Goal: Transaction & Acquisition: Purchase product/service

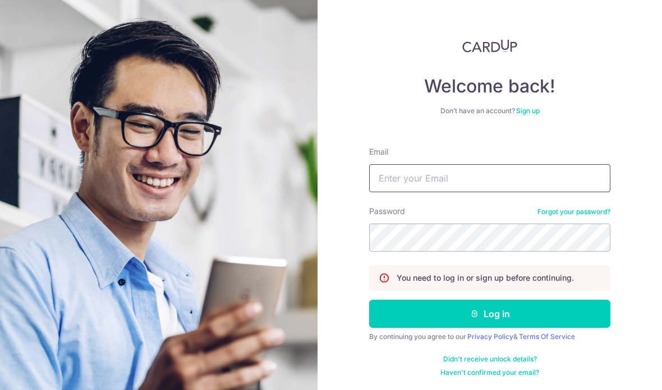
click at [399, 169] on input "Email" at bounding box center [489, 178] width 241 height 28
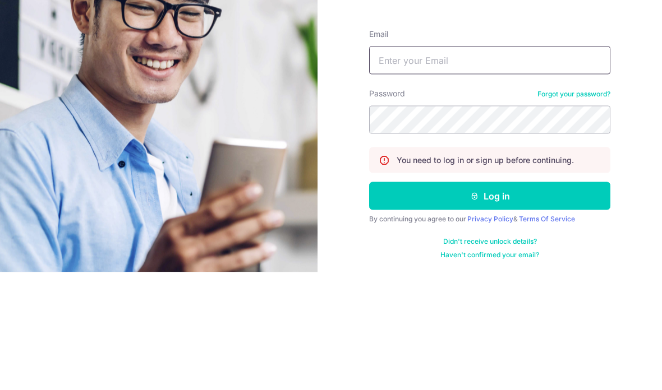
type input "Shaneong17@gmail.com"
click at [489, 300] on button "Log in" at bounding box center [489, 314] width 241 height 28
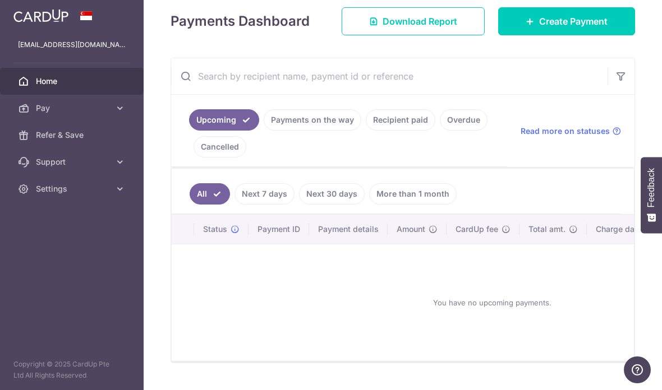
scroll to position [158, 0]
click at [366, 131] on link "Recipient paid" at bounding box center [401, 120] width 70 height 21
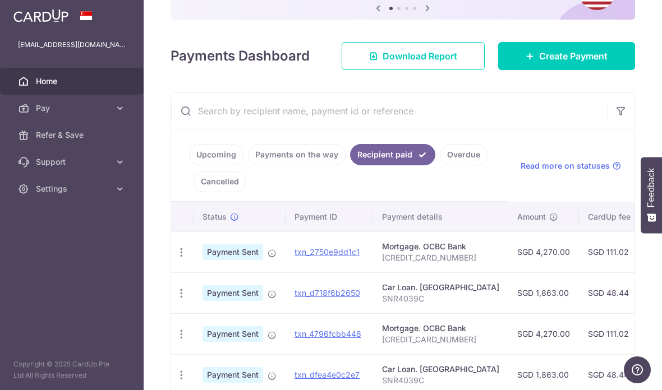
scroll to position [150, 0]
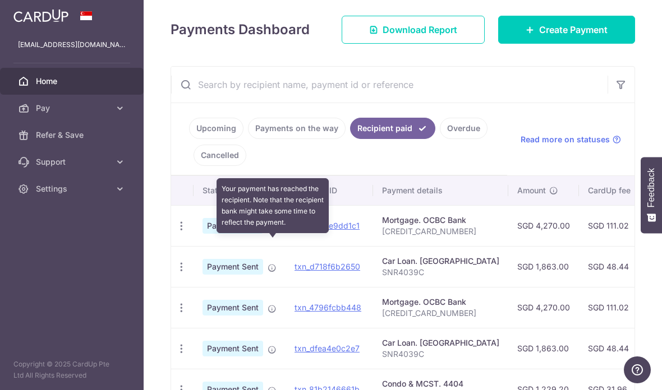
click at [267, 232] on icon at bounding box center [271, 227] width 9 height 9
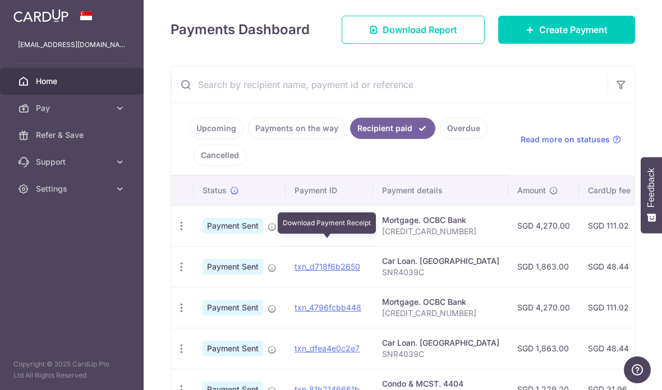
click at [294, 230] on link "txn_2750e9dd1c1" at bounding box center [326, 226] width 65 height 10
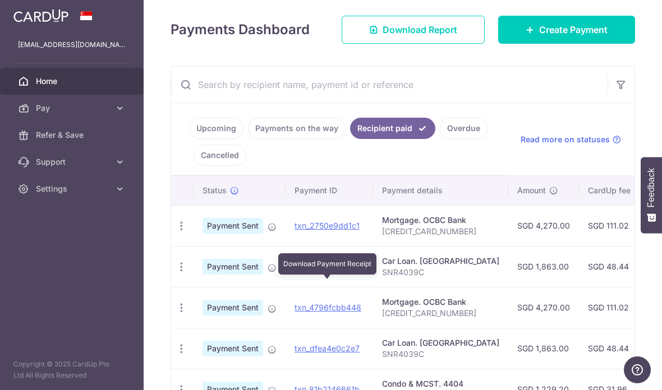
click at [294, 271] on link "txn_d718f6b2650" at bounding box center [327, 267] width 66 height 10
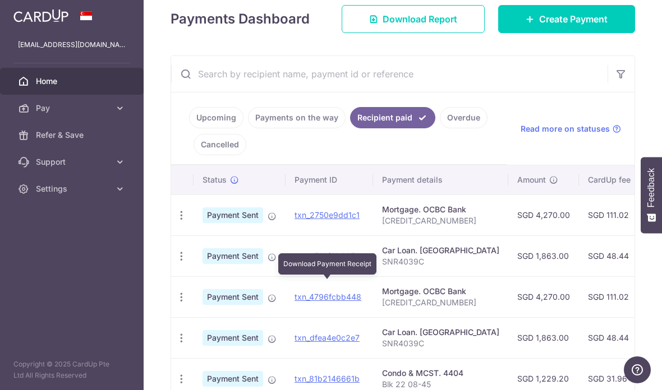
scroll to position [161, 0]
click at [582, 26] on span "Create Payment" at bounding box center [573, 18] width 68 height 13
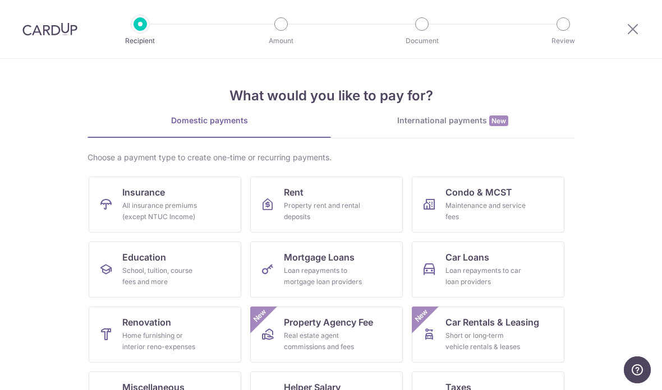
click at [454, 200] on div "Maintenance and service fees" at bounding box center [485, 211] width 81 height 22
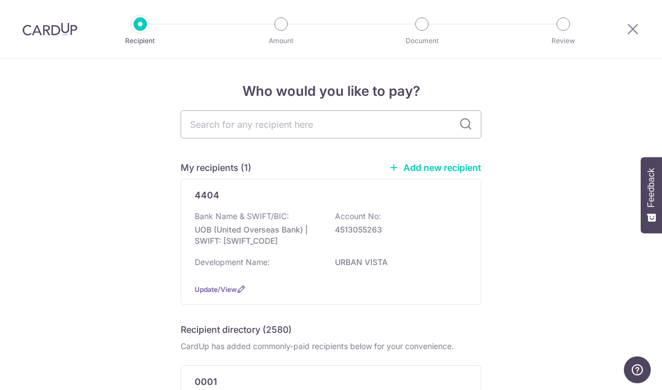
click at [207, 233] on p "UOB (United Overseas Bank) | SWIFT: [SWIFT_CODE]" at bounding box center [258, 235] width 126 height 22
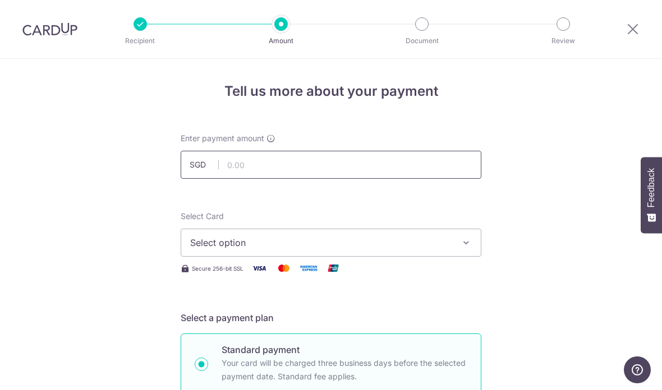
click at [244, 174] on input "text" at bounding box center [331, 165] width 301 height 28
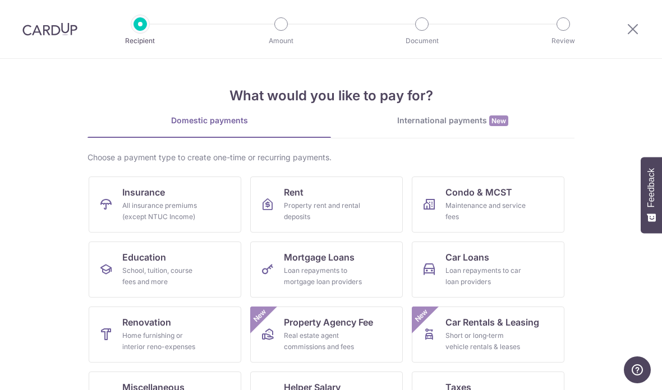
click at [289, 279] on div "Loan repayments to mortgage loan providers" at bounding box center [324, 276] width 81 height 22
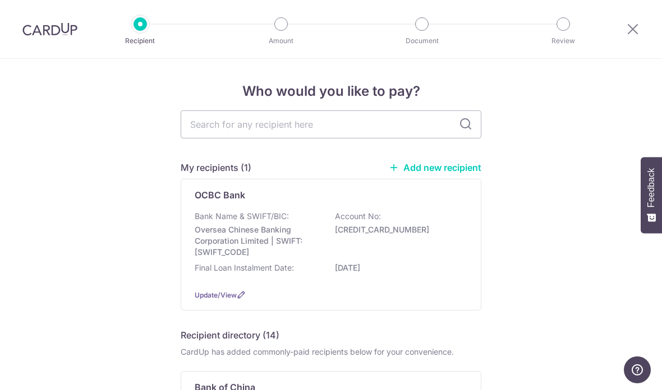
click at [211, 234] on p "Oversea Chinese Banking Corporation Limited | SWIFT: [SWIFT_CODE]" at bounding box center [258, 241] width 126 height 34
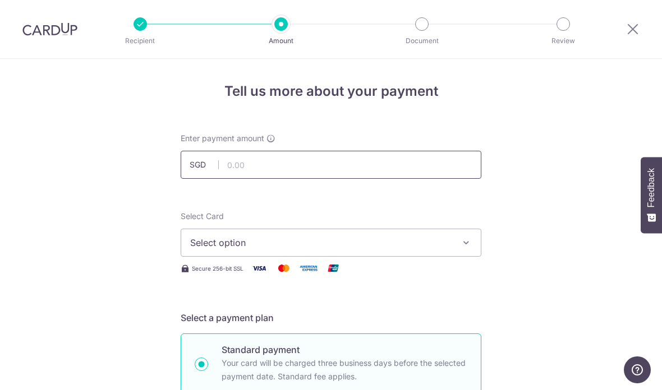
click at [246, 172] on input "text" at bounding box center [331, 165] width 301 height 28
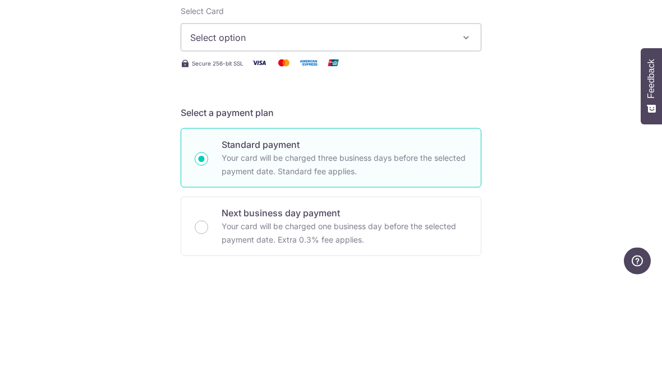
scroll to position [45, 0]
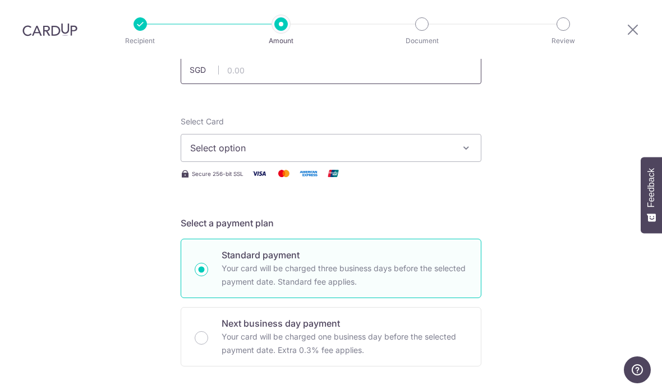
click at [237, 56] on input "text" at bounding box center [331, 70] width 301 height 28
type input "4,270.00"
click at [197, 141] on span "Select option" at bounding box center [320, 147] width 261 height 13
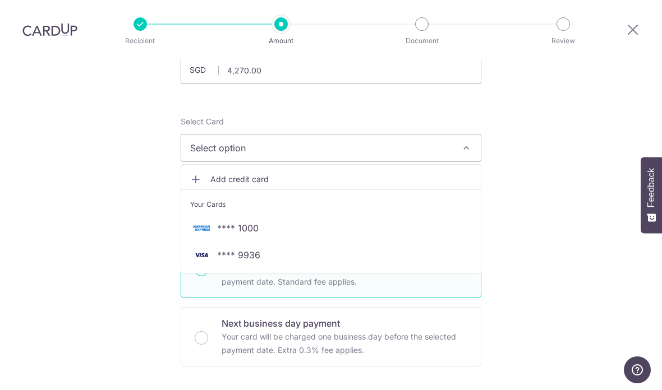
click at [209, 248] on img at bounding box center [201, 254] width 22 height 13
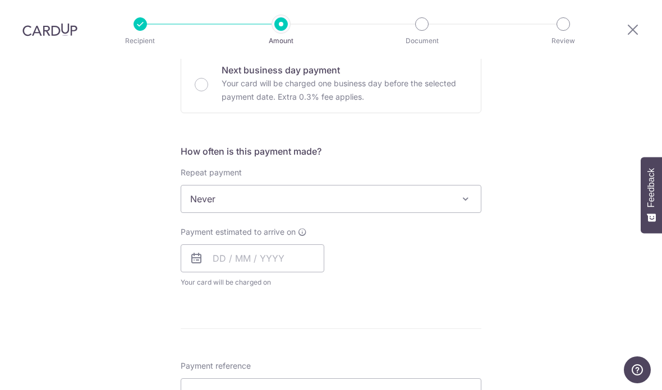
scroll to position [348, 0]
click at [219, 245] on input "text" at bounding box center [253, 259] width 144 height 28
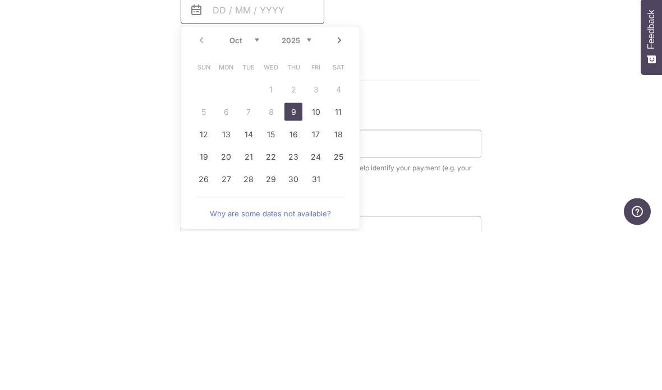
scroll to position [469, 0]
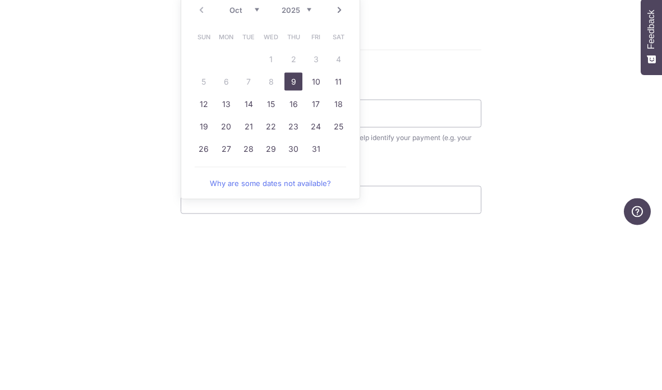
click at [292, 231] on link "9" at bounding box center [293, 240] width 18 height 18
type input "[DATE]"
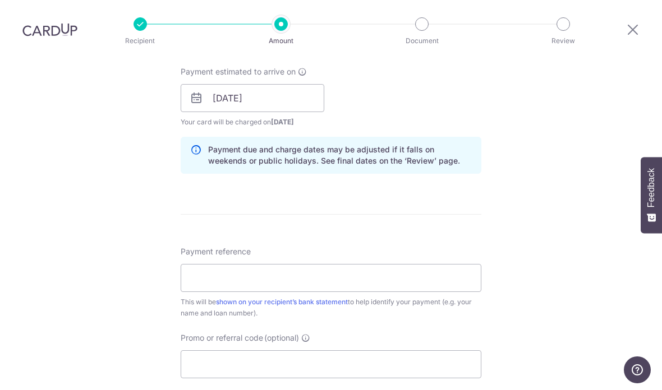
scroll to position [508, 0]
click at [228, 265] on input "Payment reference" at bounding box center [331, 279] width 301 height 28
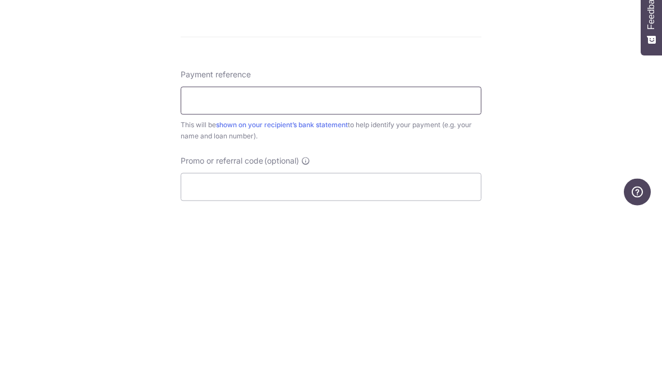
click at [191, 265] on input "Payment reference" at bounding box center [331, 279] width 301 height 28
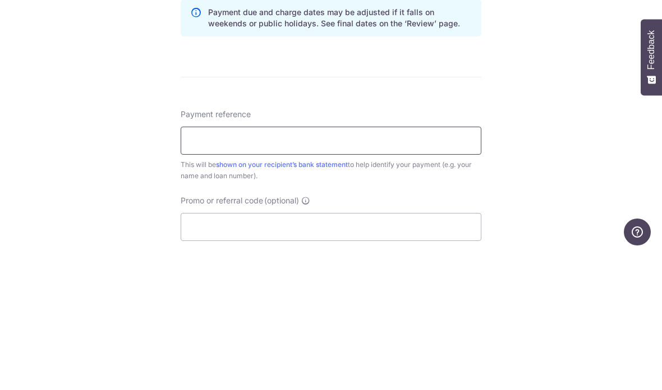
click at [195, 265] on input "Payment reference" at bounding box center [331, 279] width 301 height 28
click at [207, 265] on input "Payment reference" at bounding box center [331, 279] width 301 height 28
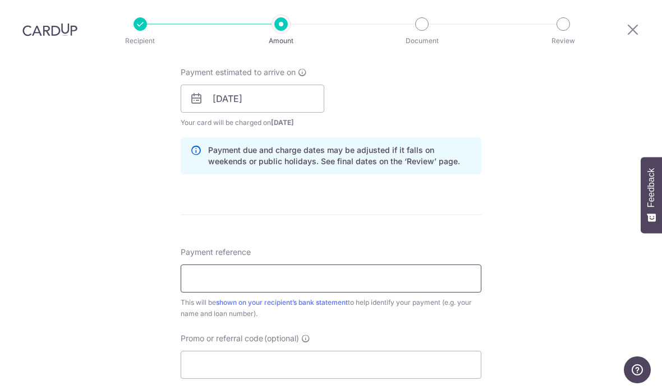
click at [215, 265] on input "Payment reference" at bounding box center [331, 279] width 301 height 28
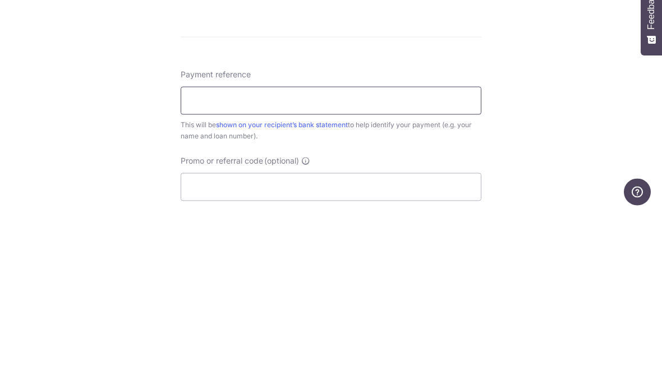
click at [198, 265] on input "Payment reference" at bounding box center [331, 279] width 301 height 28
paste input "501205439000000"
type input "501205439000000"
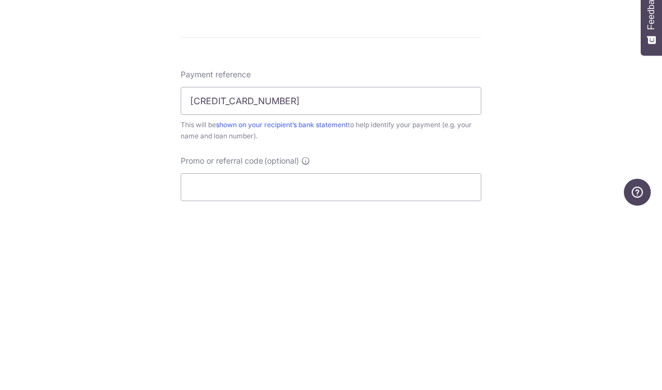
click at [123, 75] on div "Tell us more about your payment Enter payment amount SGD 4,270.00 4270.00 Selec…" at bounding box center [331, 81] width 662 height 1060
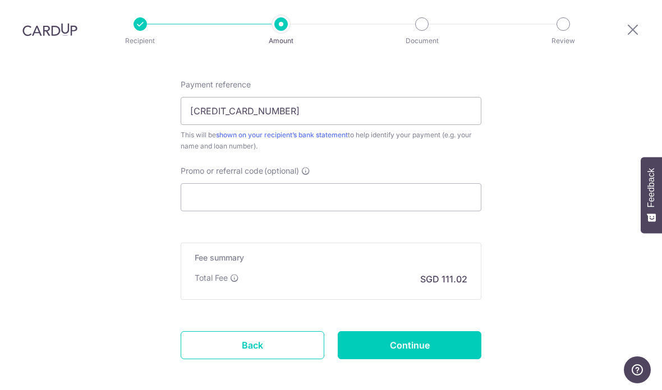
scroll to position [675, 0]
click at [369, 332] on input "Continue" at bounding box center [410, 346] width 144 height 28
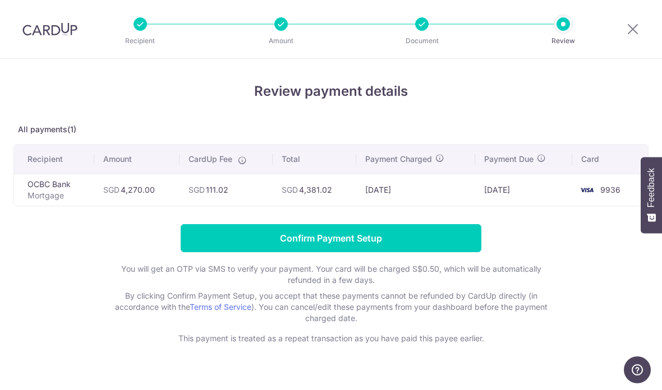
click at [219, 250] on input "Confirm Payment Setup" at bounding box center [331, 238] width 301 height 28
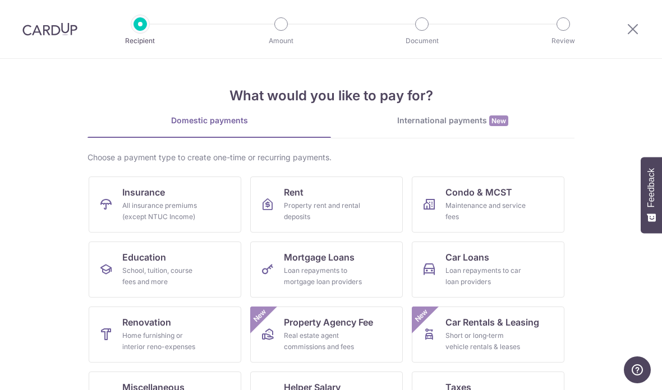
click at [441, 265] on link "Car Loans Loan repayments to car loan providers" at bounding box center [488, 270] width 153 height 56
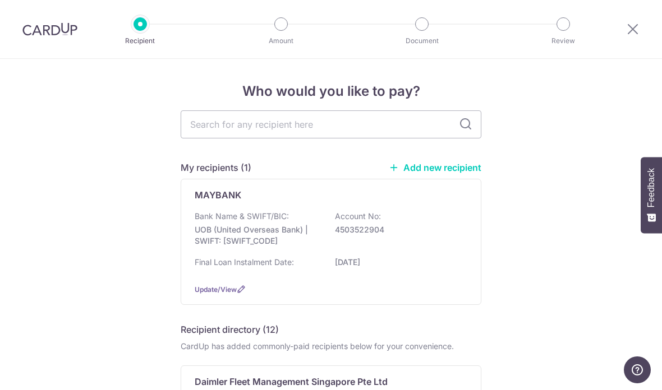
click at [207, 222] on p "Bank Name & SWIFT/BIC:" at bounding box center [242, 216] width 94 height 11
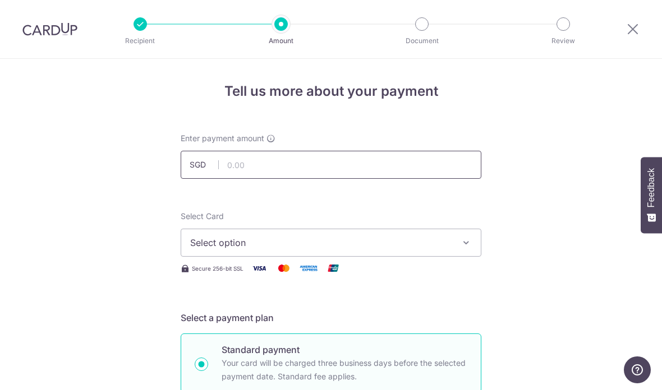
click at [221, 170] on input "text" at bounding box center [331, 165] width 301 height 28
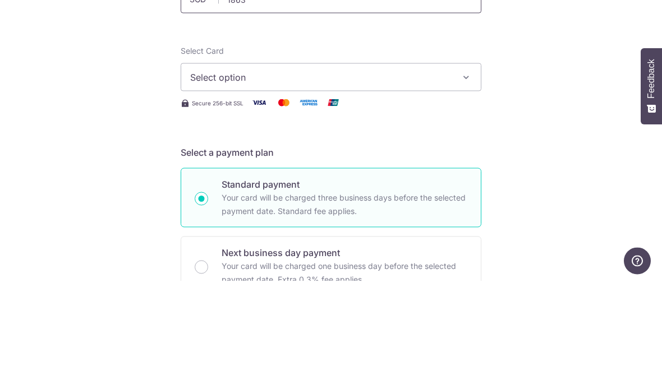
scroll to position [56, 0]
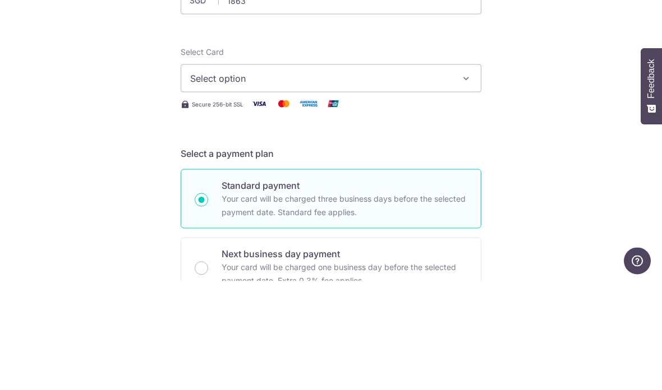
click at [206, 173] on button "Select option" at bounding box center [331, 187] width 301 height 28
type input "1,863.00"
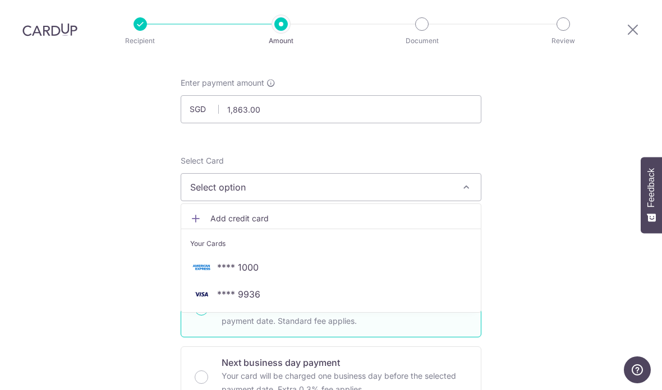
click at [221, 288] on span "**** 9936" at bounding box center [238, 294] width 43 height 13
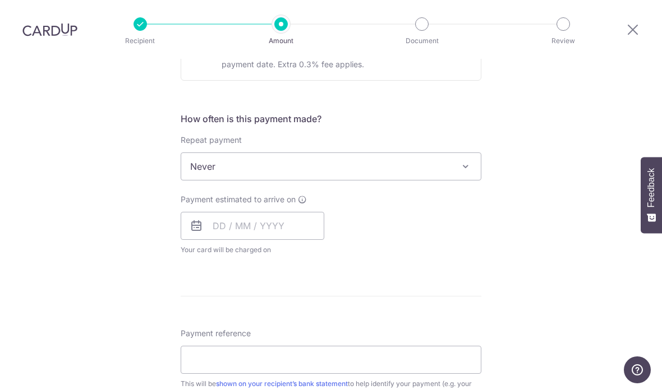
scroll to position [385, 0]
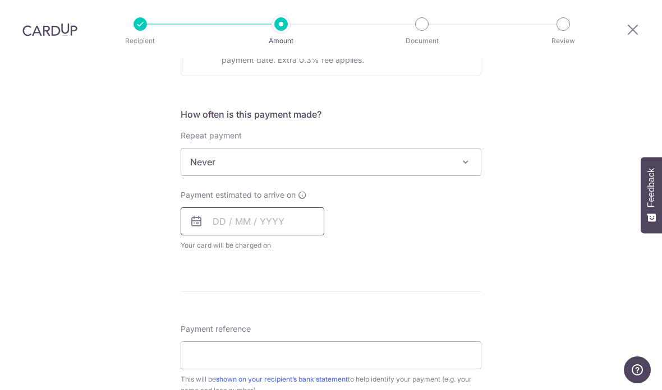
click at [228, 207] on input "text" at bounding box center [253, 221] width 144 height 28
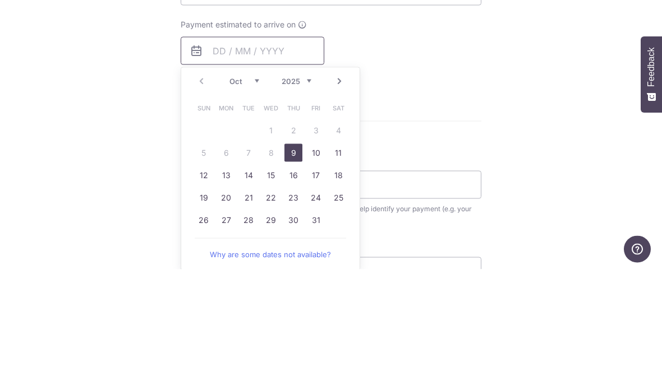
scroll to position [442, 0]
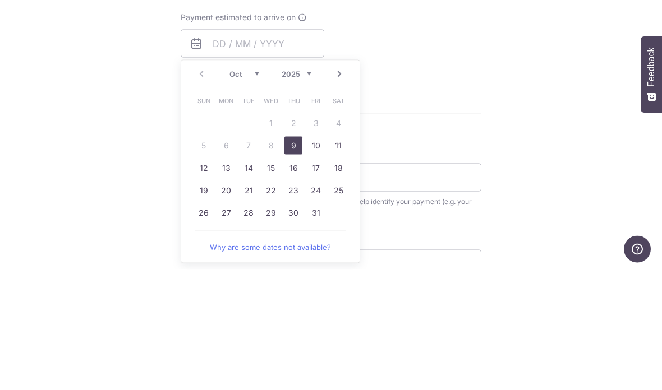
click at [293, 257] on link "9" at bounding box center [293, 266] width 18 height 18
type input "[DATE]"
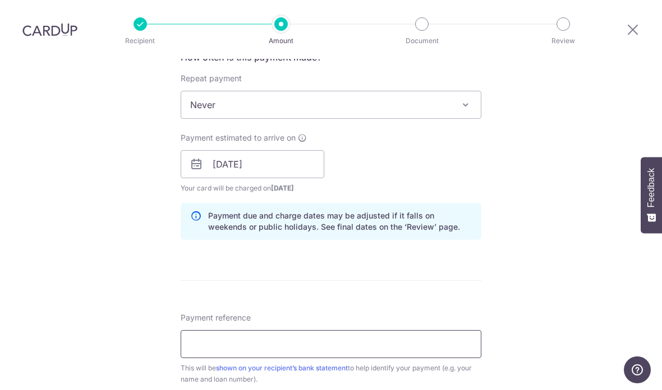
click at [210, 330] on input "Payment reference" at bounding box center [331, 344] width 301 height 28
click at [222, 330] on input "Payment reference" at bounding box center [331, 344] width 301 height 28
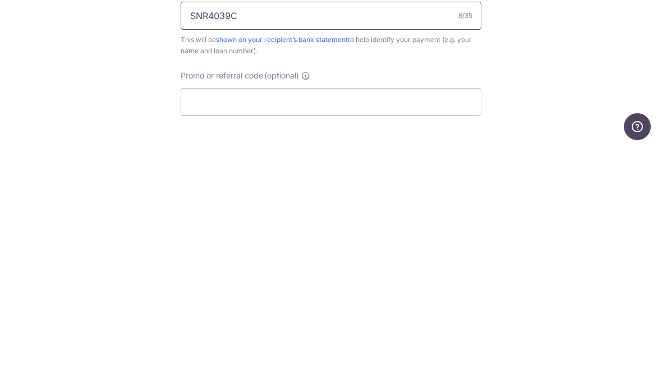
scroll to position [535, 0]
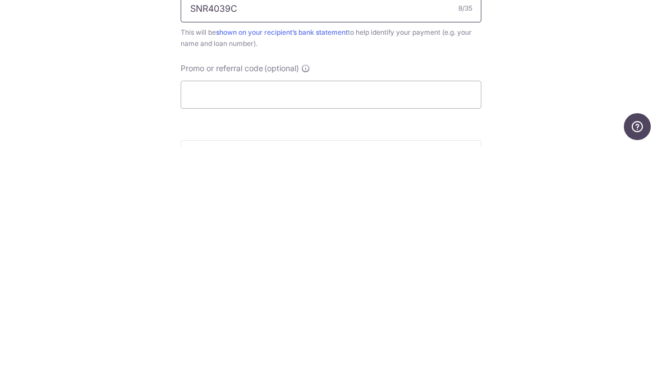
type input "SNR4039C"
click at [111, 57] on div "Tell us more about your payment Enter payment amount SGD 1,863.00 1863.00 Selec…" at bounding box center [331, 54] width 662 height 1060
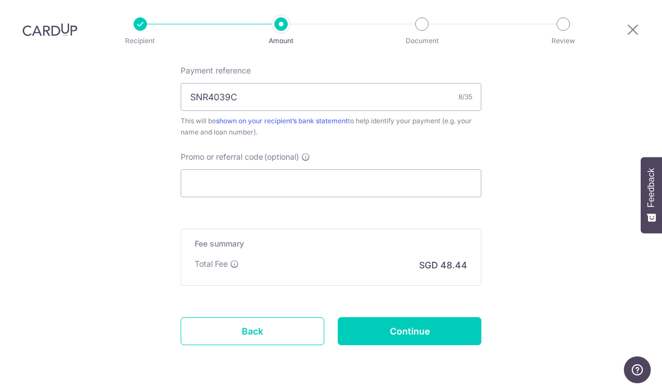
scroll to position [689, 0]
click at [455, 318] on input "Continue" at bounding box center [410, 332] width 144 height 28
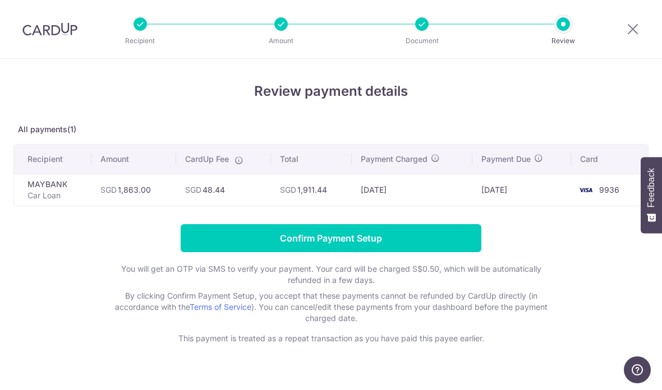
click at [224, 248] on input "Confirm Payment Setup" at bounding box center [331, 238] width 301 height 28
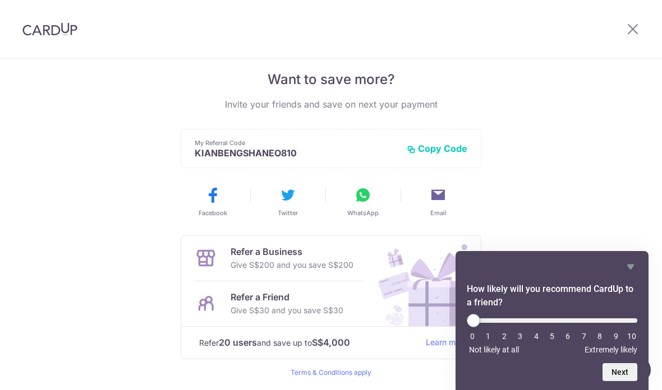
scroll to position [228, 0]
